Goal: Task Accomplishment & Management: Complete application form

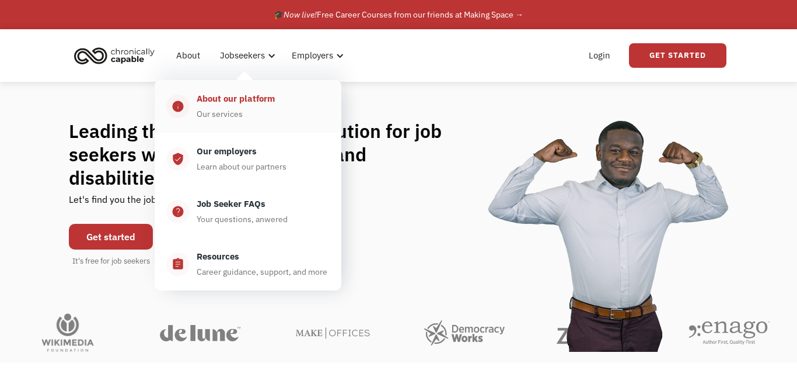
click at [248, 104] on div "About our platform" at bounding box center [236, 99] width 78 height 14
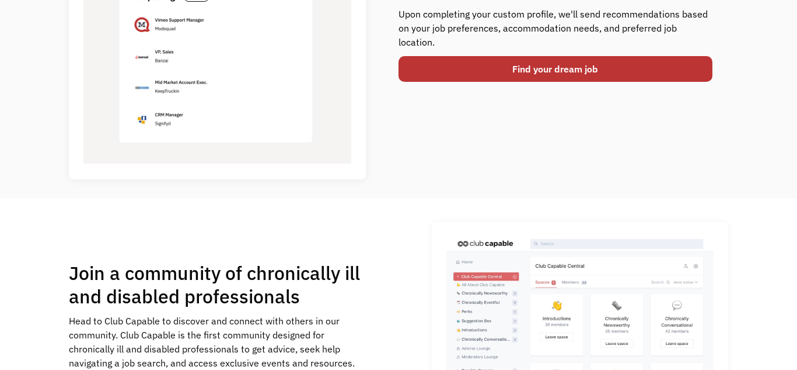
scroll to position [559, 0]
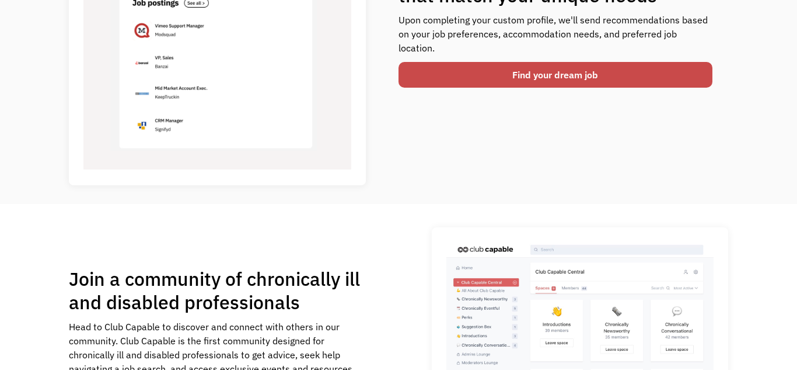
click at [566, 81] on link "Find your dream job" at bounding box center [556, 75] width 314 height 26
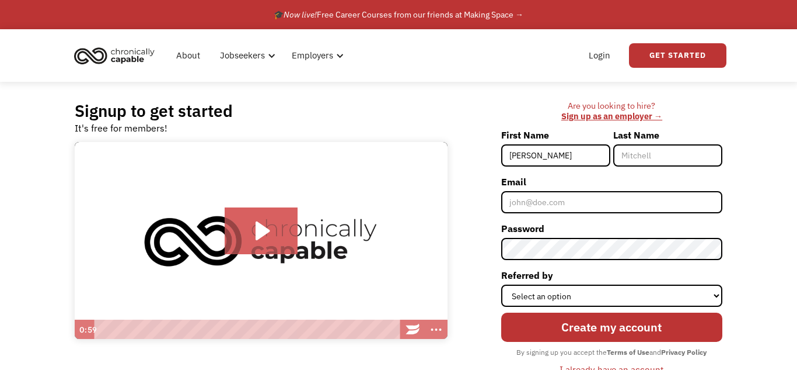
type input "sarah"
click at [649, 160] on input "Last Name" at bounding box center [668, 155] width 109 height 22
type input "carpenter"
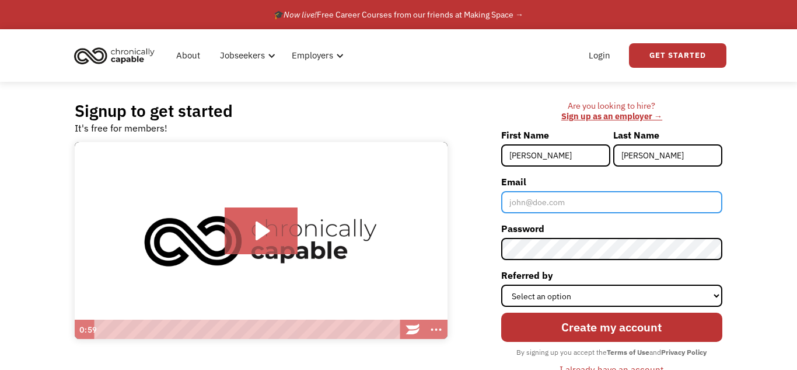
click at [647, 204] on input "Email" at bounding box center [611, 202] width 221 height 22
type input "sarahcarpenter395@gmail.com"
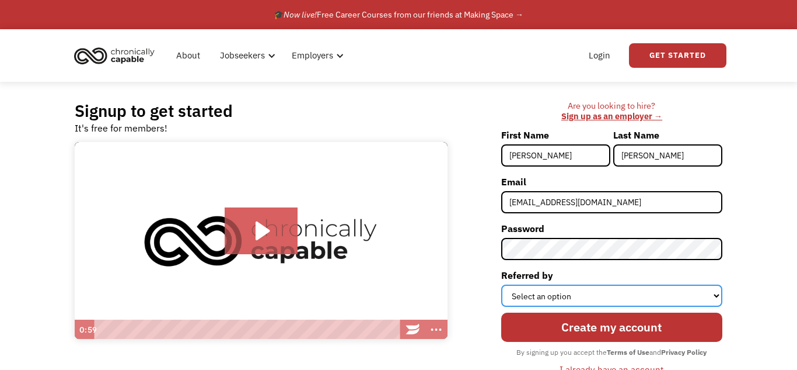
click at [650, 301] on select "Select an option Instagram Facebook Twitter Search Engine News Article Word of …" at bounding box center [611, 295] width 221 height 22
select select "Search Engine"
click at [501, 284] on select "Select an option Instagram Facebook Twitter Search Engine News Article Word of …" at bounding box center [611, 295] width 221 height 22
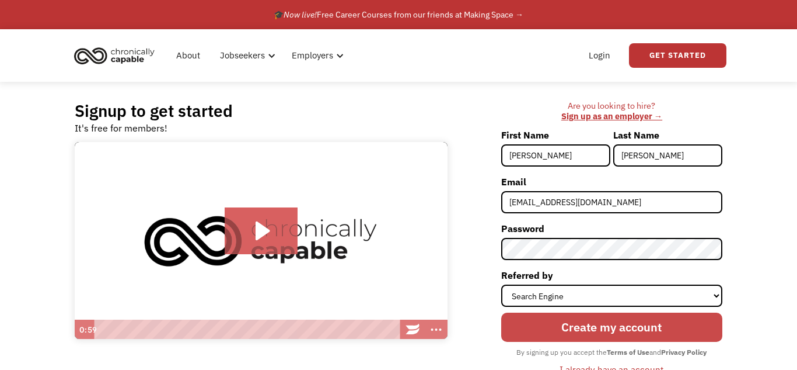
click at [607, 325] on input "Create my account" at bounding box center [611, 326] width 221 height 29
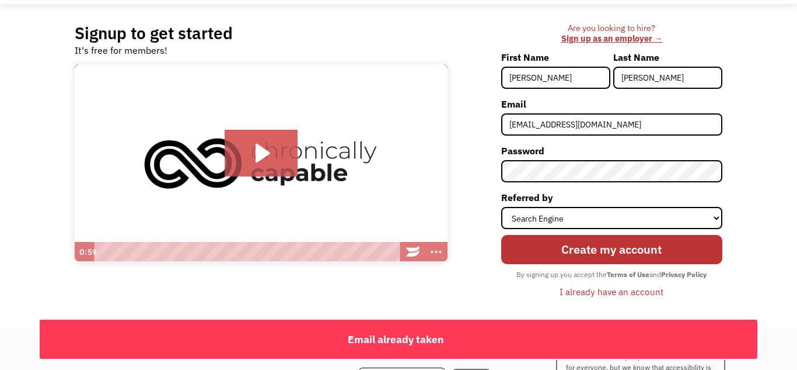
scroll to position [76, 0]
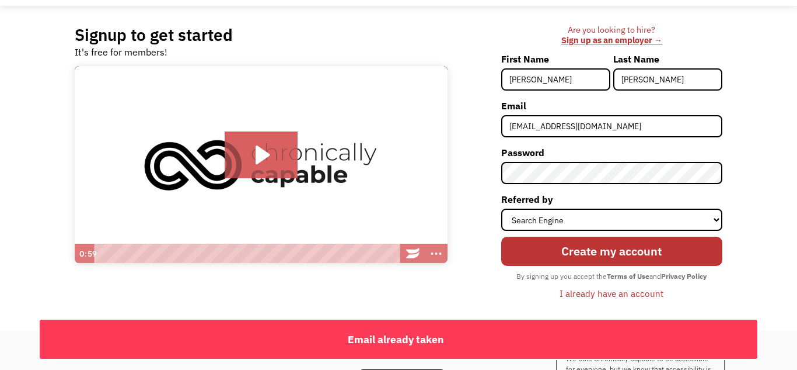
click at [592, 295] on div "I already have an account" at bounding box center [612, 293] width 104 height 14
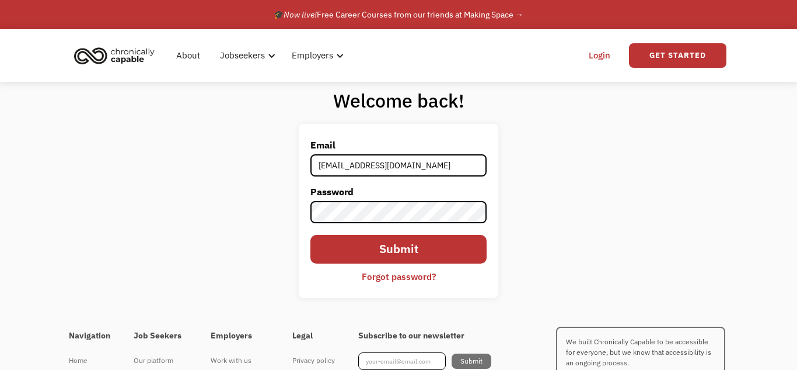
type input "sarahcarpenter395@gmail.com"
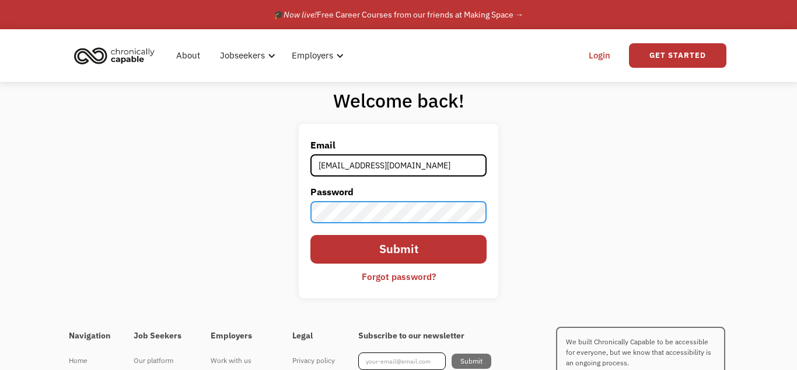
click at [311, 235] on input "Submit" at bounding box center [399, 249] width 176 height 29
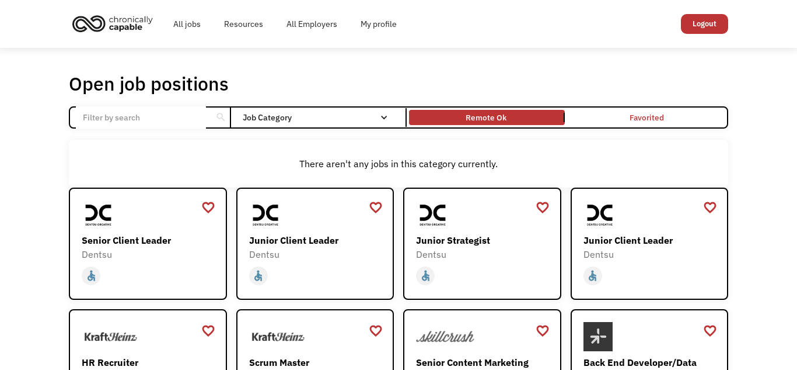
click at [505, 125] on link "Remote Ok" at bounding box center [487, 117] width 160 height 20
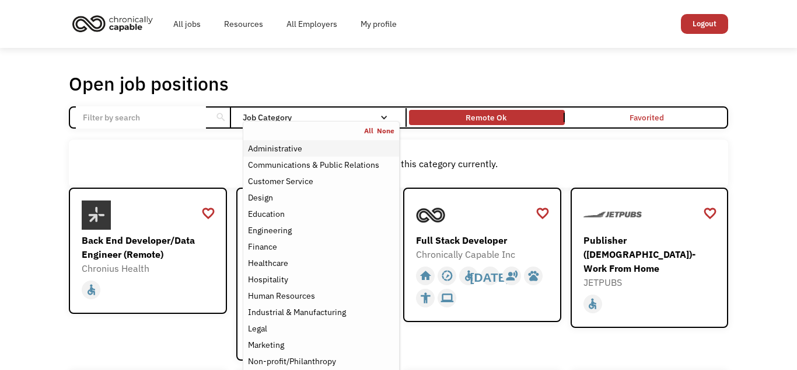
click at [294, 147] on div "Administrative" at bounding box center [275, 148] width 54 height 14
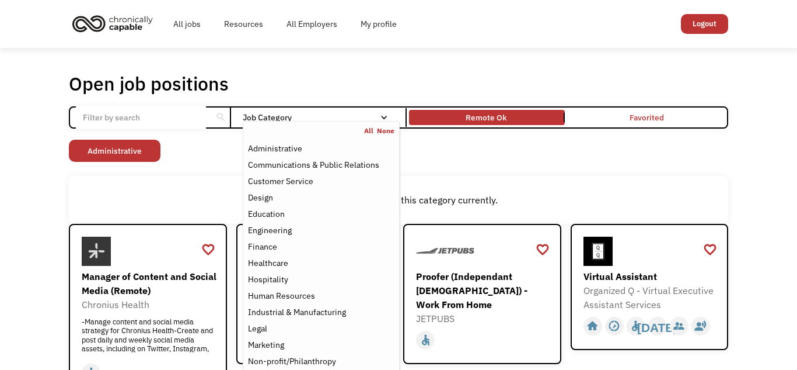
click at [712, 182] on div "There aren't any jobs in this category currently." at bounding box center [399, 200] width 660 height 48
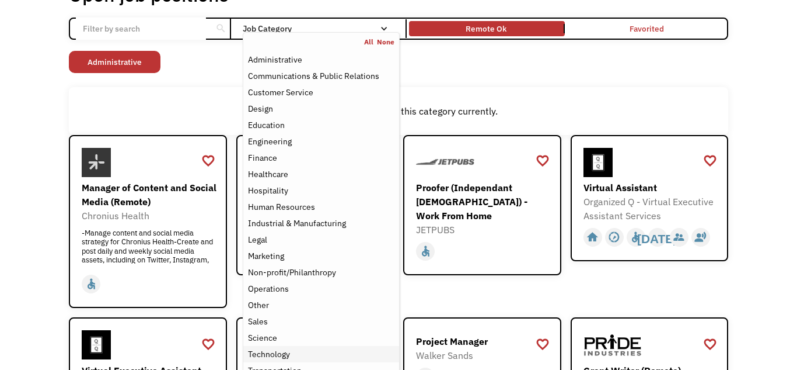
scroll to position [95, 0]
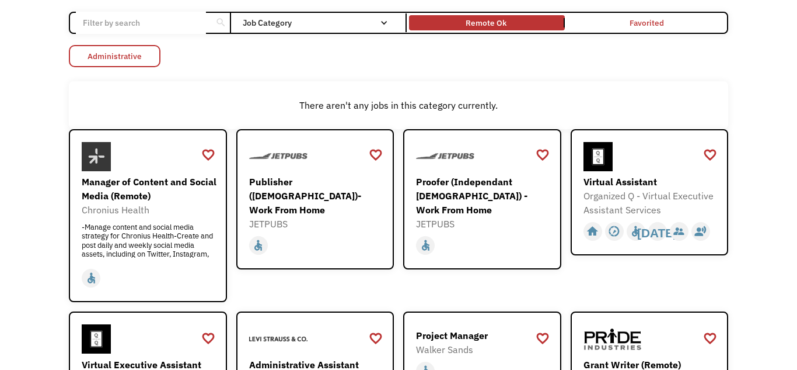
click at [151, 51] on link "Administrative" at bounding box center [115, 56] width 92 height 22
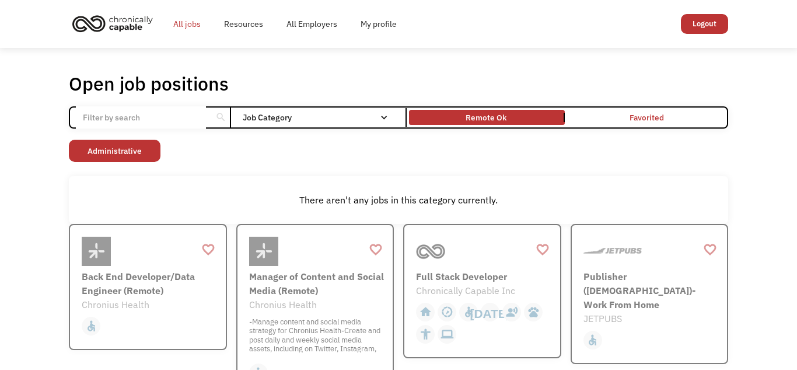
scroll to position [95, 0]
